Goal: Information Seeking & Learning: Check status

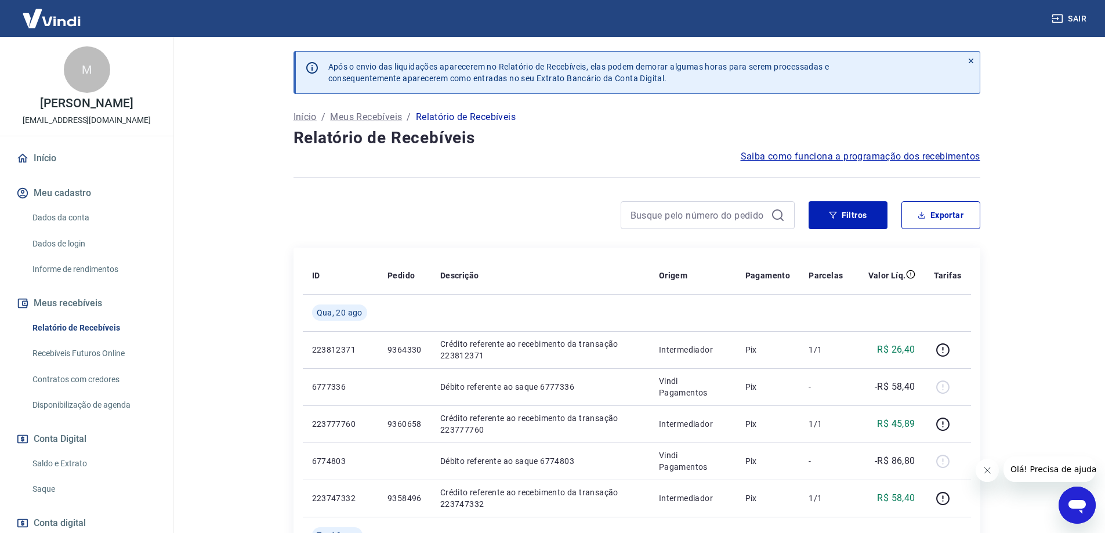
click at [55, 168] on link "Início" at bounding box center [87, 159] width 146 height 26
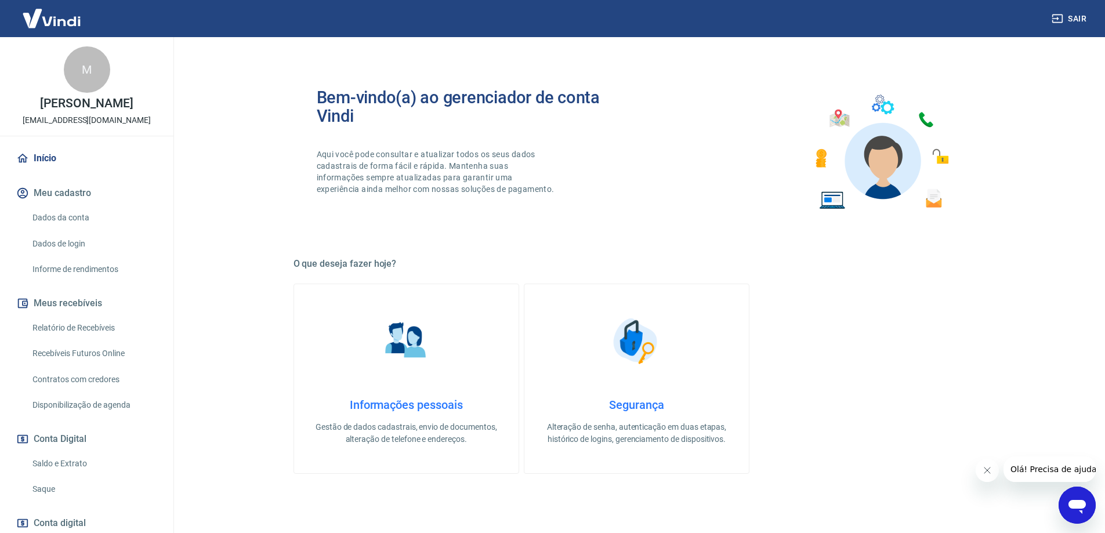
click at [90, 340] on link "Relatório de Recebíveis" at bounding box center [94, 328] width 132 height 24
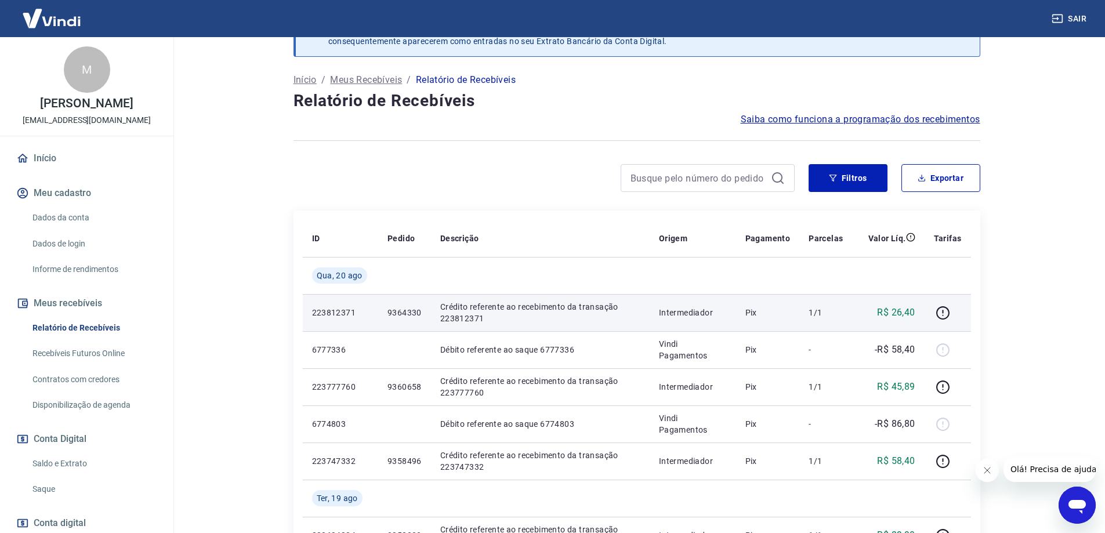
scroll to position [58, 0]
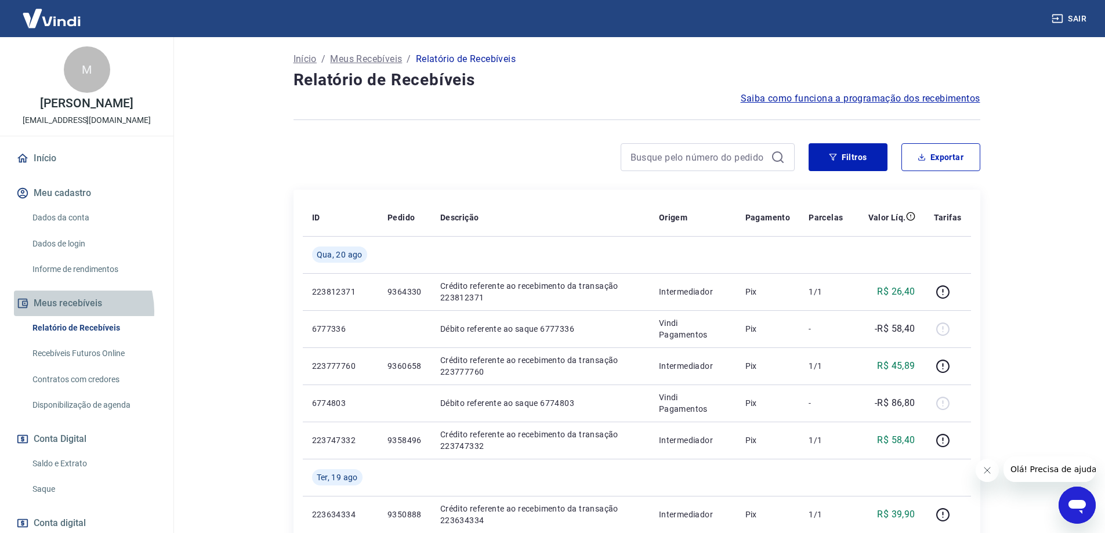
click at [67, 316] on button "Meus recebíveis" at bounding box center [87, 304] width 146 height 26
click at [64, 316] on button "Meus recebíveis" at bounding box center [87, 304] width 146 height 26
click at [61, 187] on div "Início Meu cadastro Dados da conta Dados de login Informe de rendimentos Meus r…" at bounding box center [86, 376] width 173 height 460
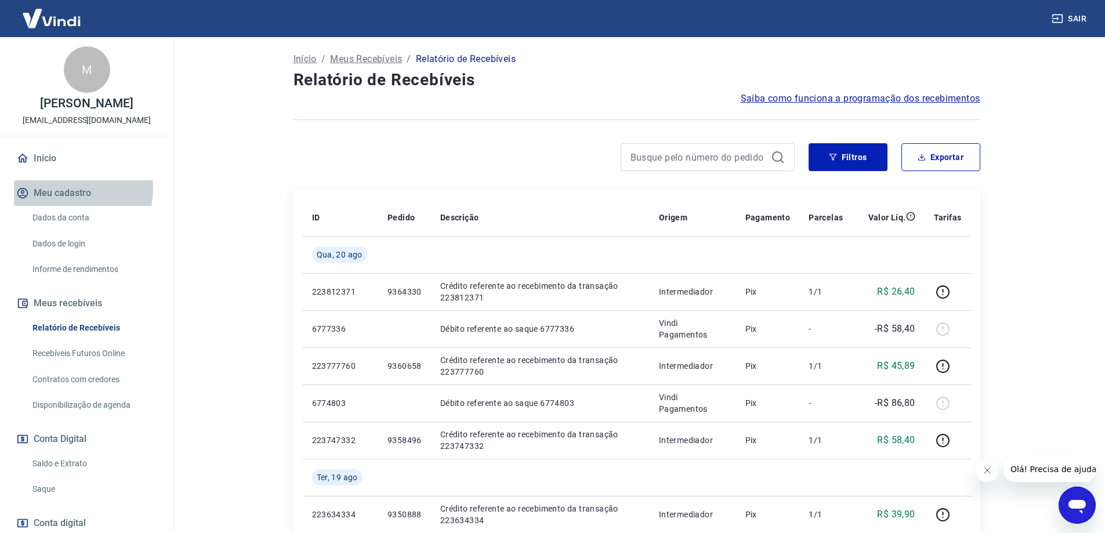
click at [59, 201] on button "Meu cadastro" at bounding box center [87, 193] width 146 height 26
click at [46, 166] on link "Início" at bounding box center [87, 159] width 146 height 26
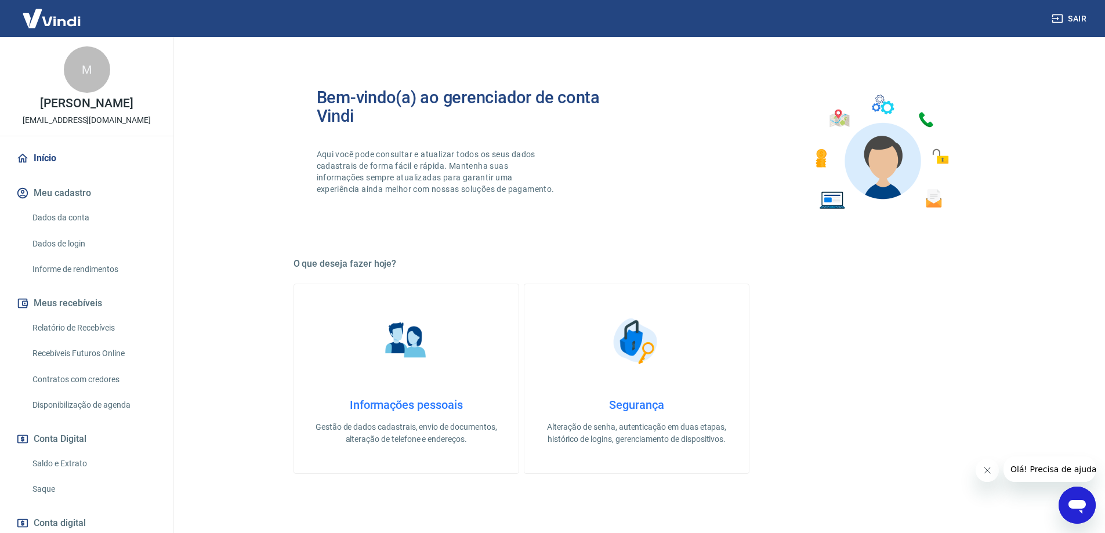
scroll to position [58, 0]
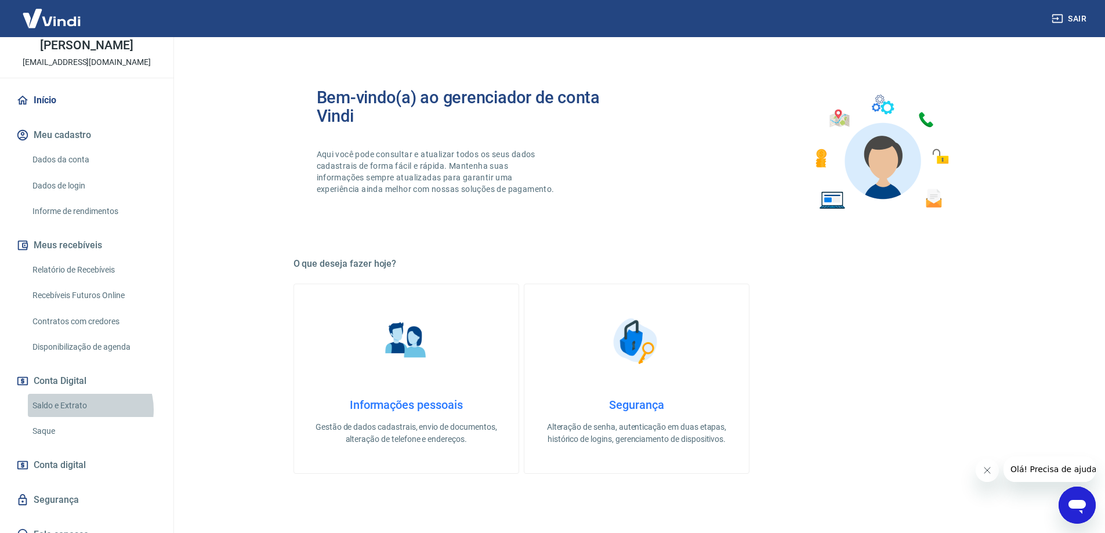
drag, startPoint x: 83, startPoint y: 422, endPoint x: 90, endPoint y: 422, distance: 7.0
click at [84, 418] on link "Saldo e Extrato" at bounding box center [94, 406] width 132 height 24
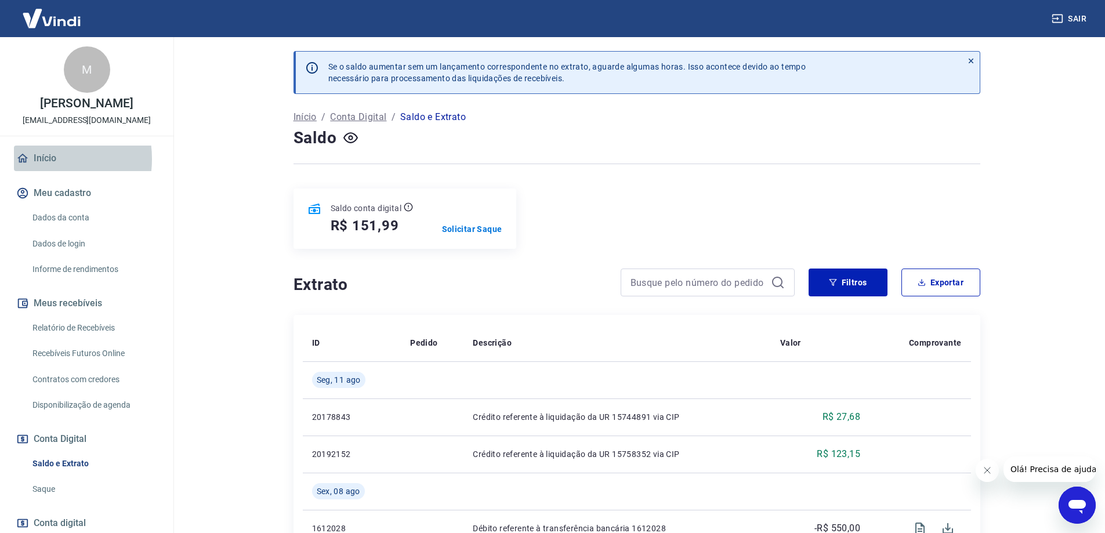
click at [35, 171] on link "Início" at bounding box center [87, 159] width 146 height 26
